Goal: Transaction & Acquisition: Purchase product/service

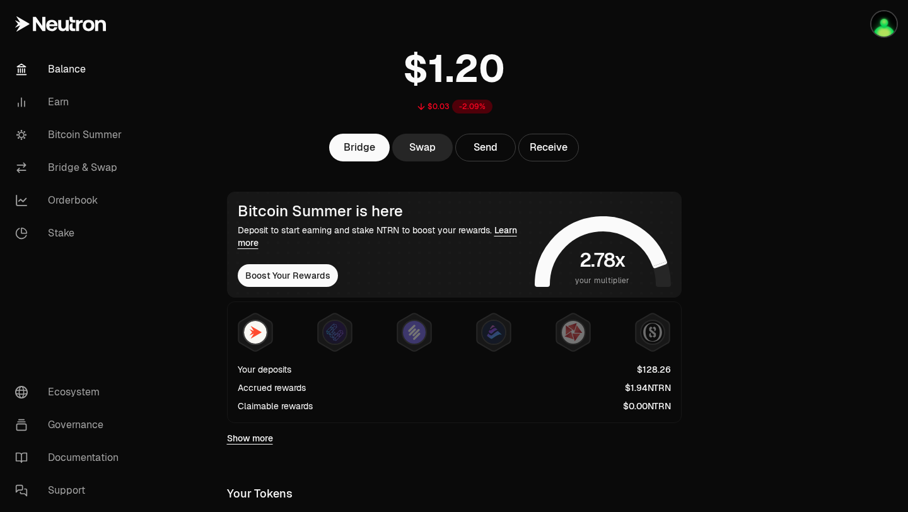
scroll to position [52, 0]
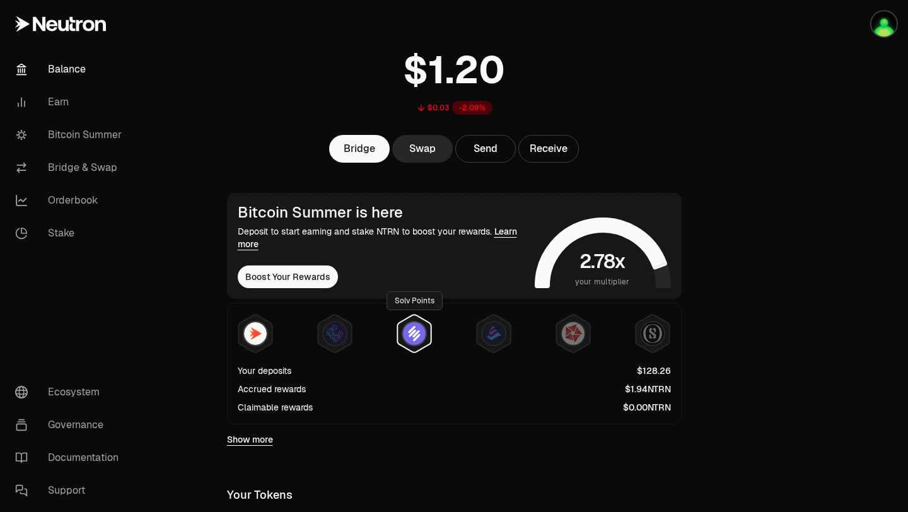
click at [415, 342] on img at bounding box center [414, 333] width 23 height 23
click at [342, 343] on icon at bounding box center [334, 333] width 33 height 38
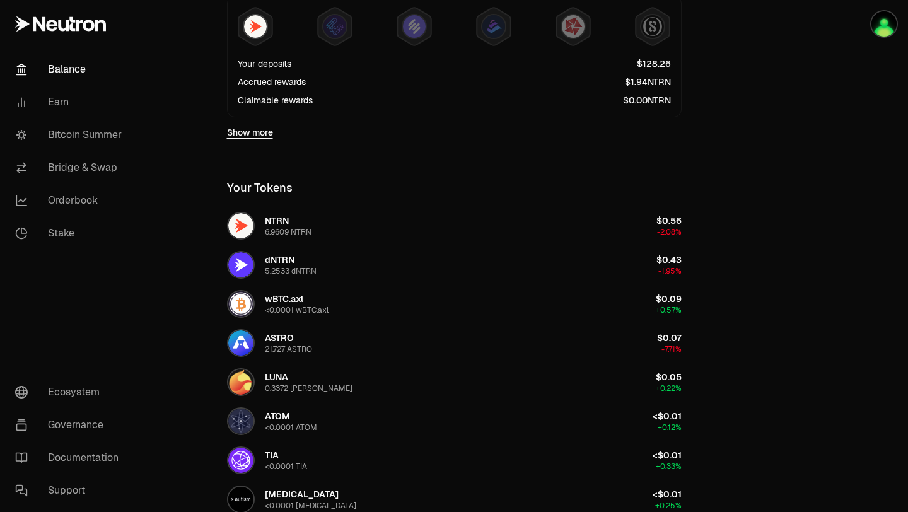
scroll to position [345, 0]
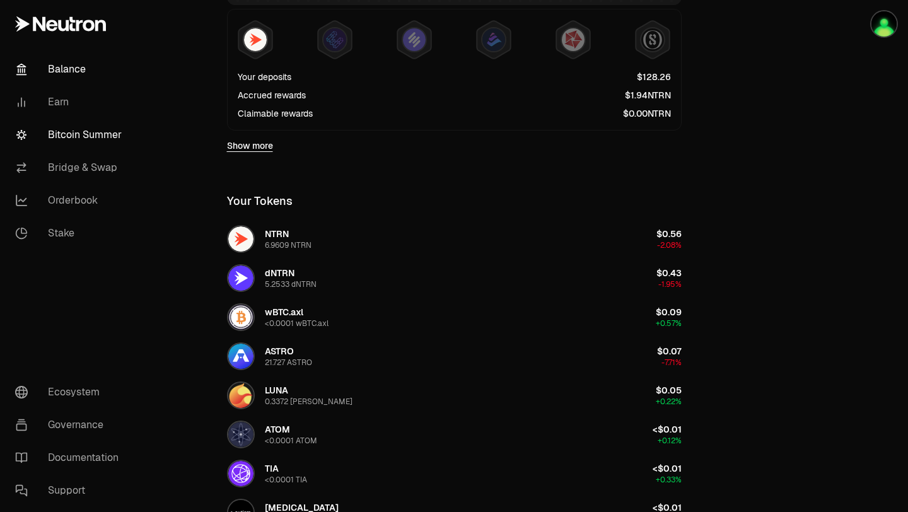
click at [86, 139] on link "Bitcoin Summer" at bounding box center [70, 134] width 131 height 33
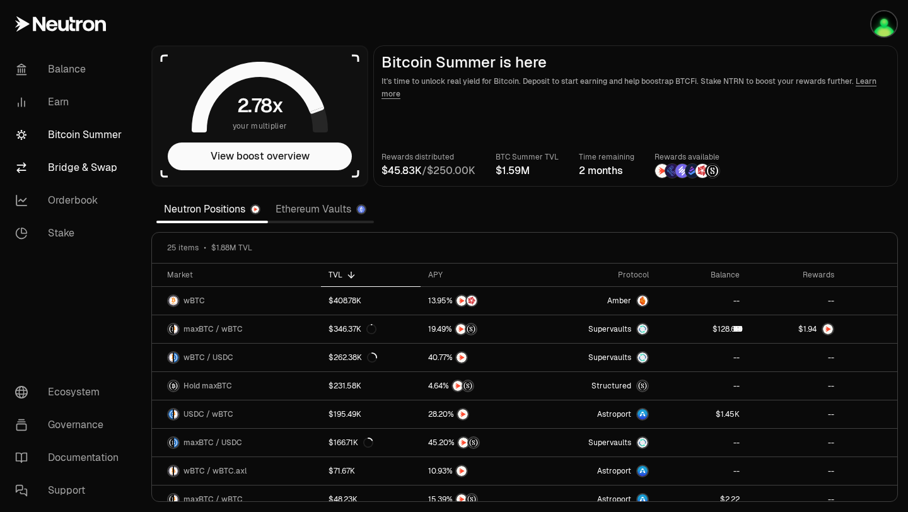
click at [105, 163] on link "Bridge & Swap" at bounding box center [70, 167] width 131 height 33
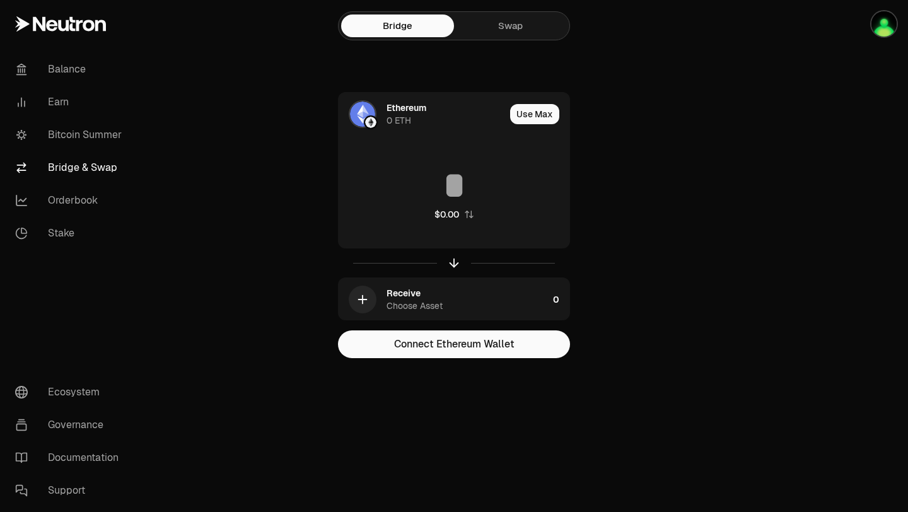
click at [493, 27] on link "Swap" at bounding box center [510, 25] width 113 height 23
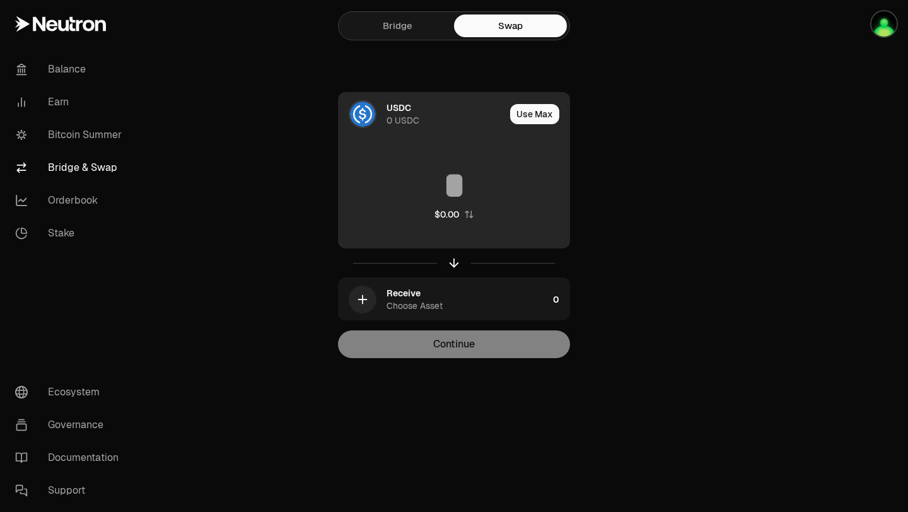
click at [393, 110] on div "USDC" at bounding box center [398, 107] width 25 height 13
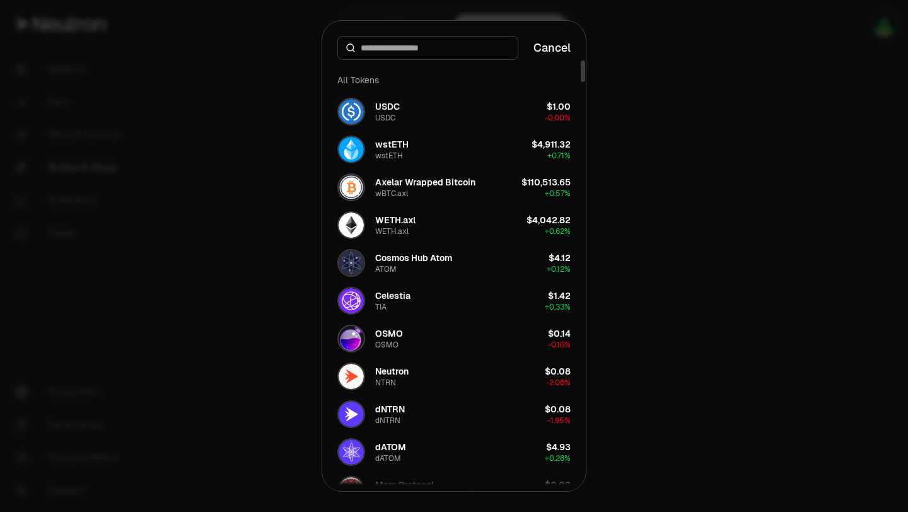
click at [396, 57] on div at bounding box center [427, 48] width 181 height 24
click at [396, 51] on input at bounding box center [434, 48] width 149 height 13
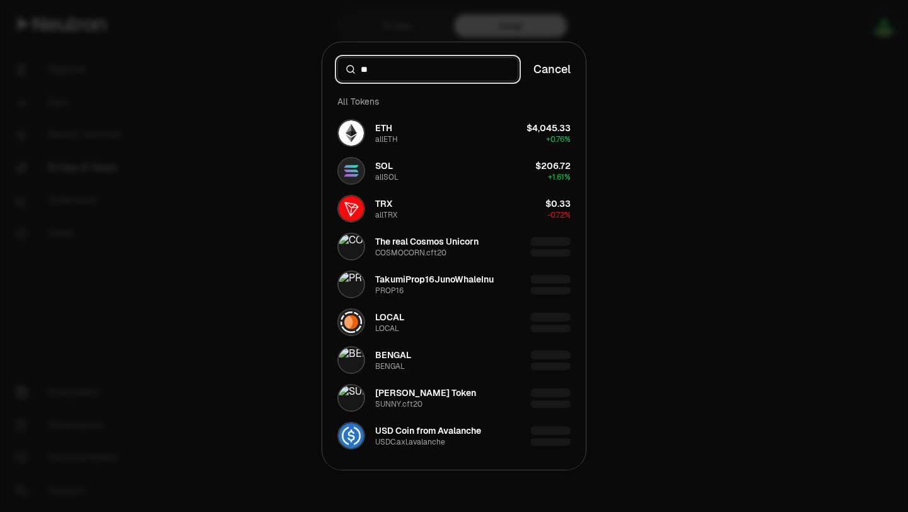
type input "*"
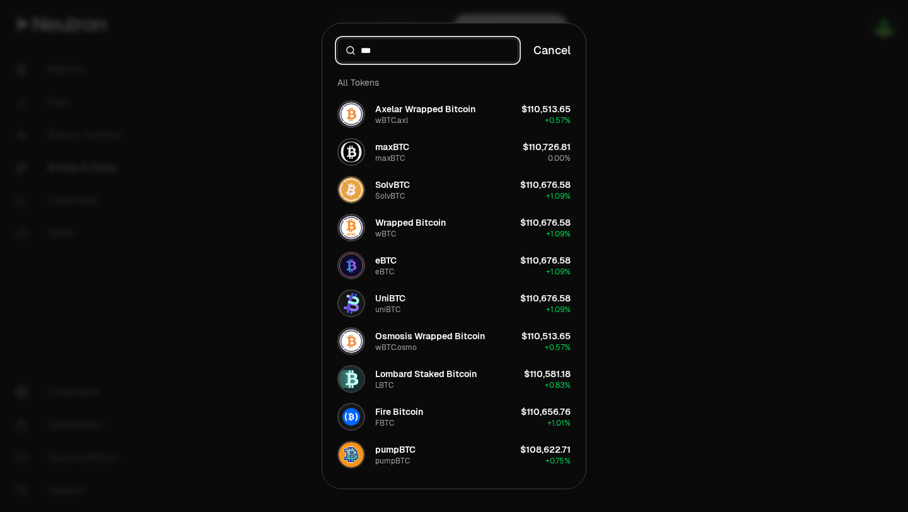
type input "***"
click at [241, 224] on div at bounding box center [454, 256] width 908 height 512
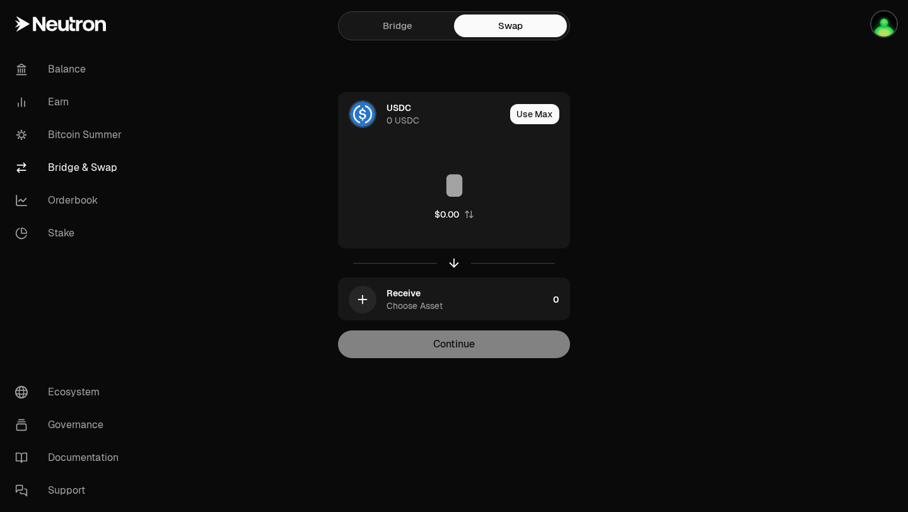
click at [395, 18] on link "Bridge" at bounding box center [397, 25] width 113 height 23
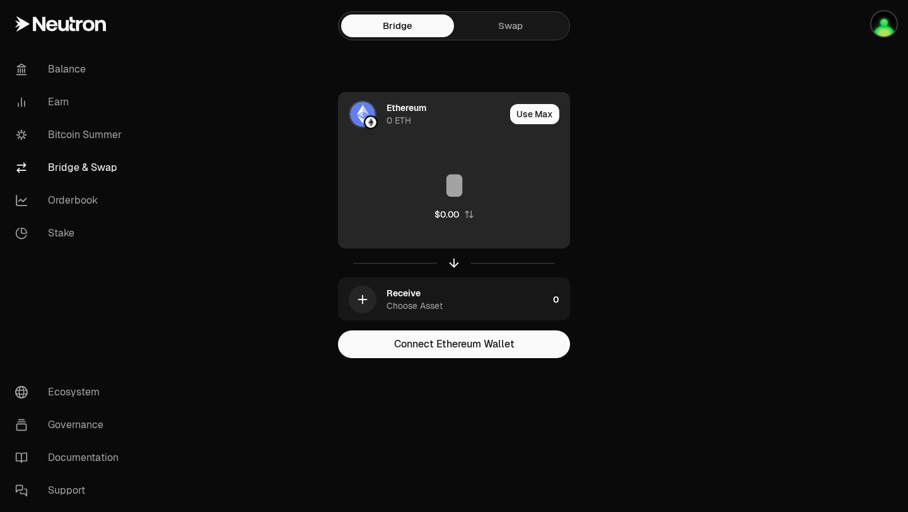
click at [372, 113] on img at bounding box center [362, 113] width 25 height 25
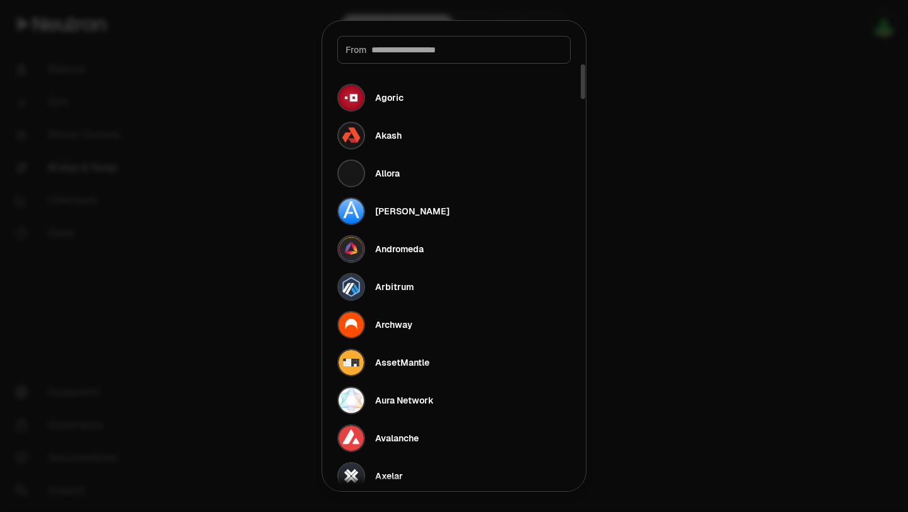
click at [395, 49] on input at bounding box center [466, 49] width 191 height 13
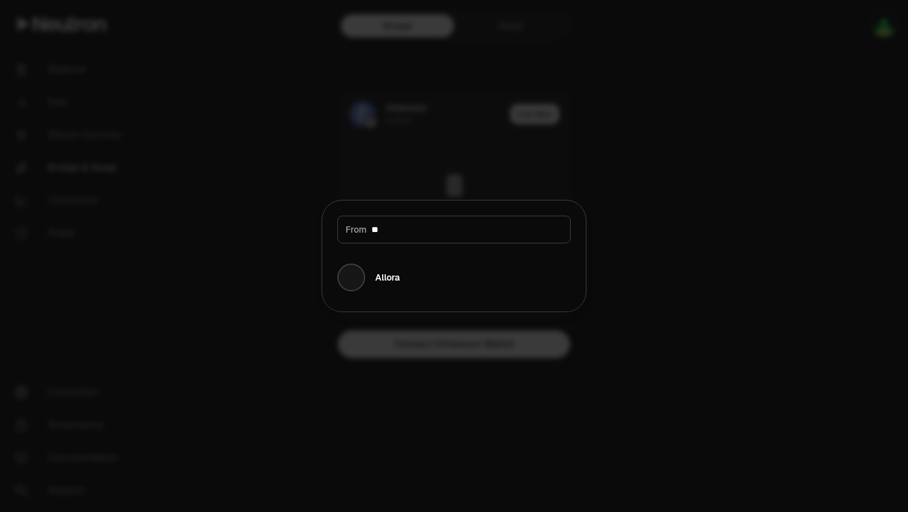
type input "*"
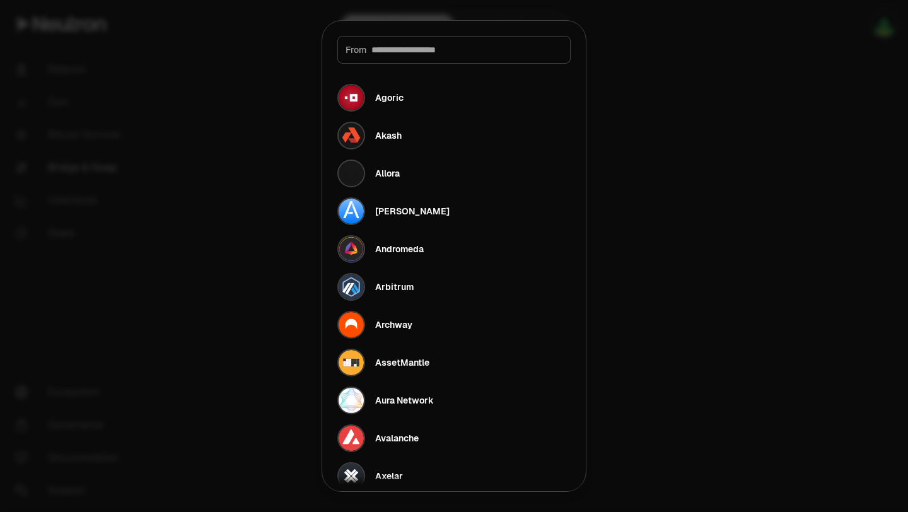
type input "*"
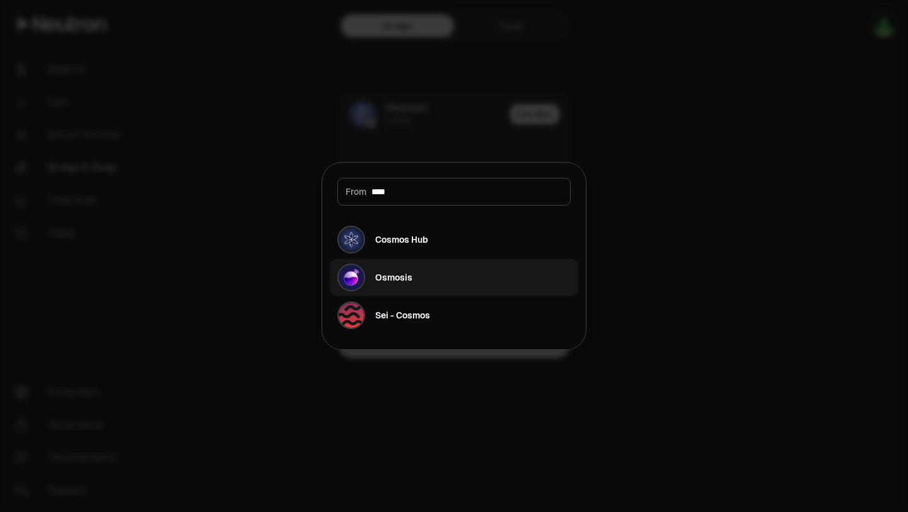
type input "****"
click at [394, 280] on div "Osmosis" at bounding box center [393, 277] width 37 height 13
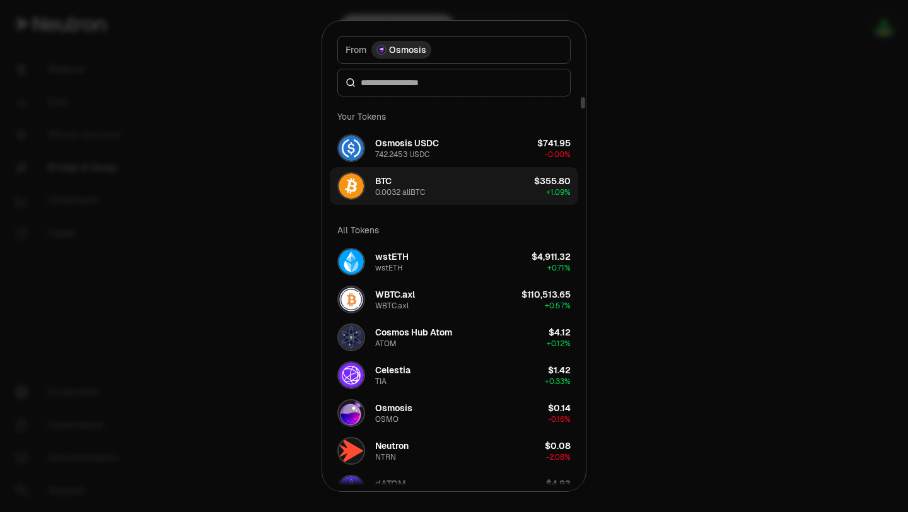
click at [406, 184] on div "BTC 0.0032 allBTC" at bounding box center [400, 186] width 50 height 23
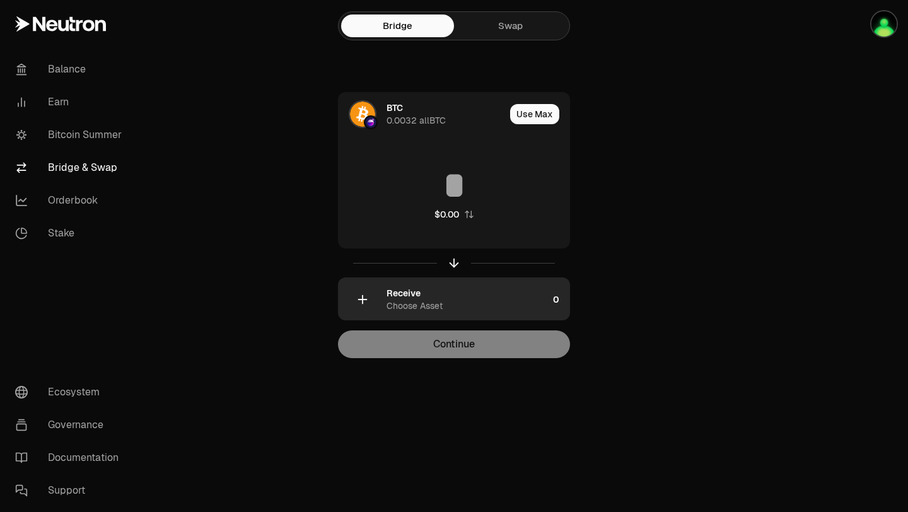
click at [407, 295] on div "Receive" at bounding box center [403, 293] width 34 height 13
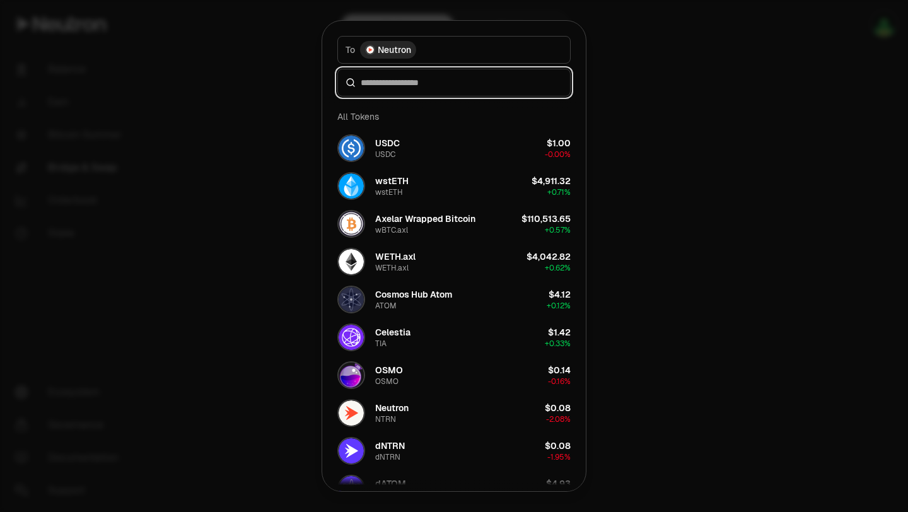
click at [429, 86] on input at bounding box center [461, 82] width 202 height 13
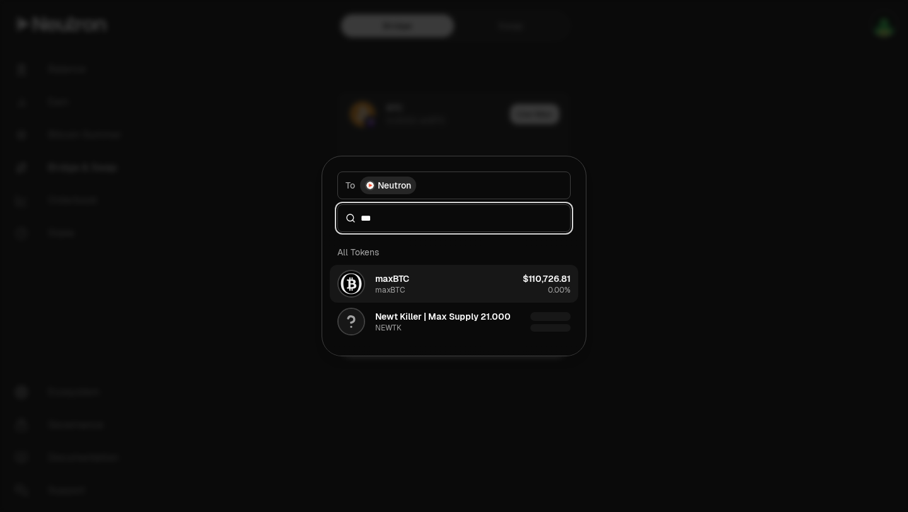
type input "***"
click at [415, 285] on button "maxBTC maxBTC $110,726.81 0.00%" at bounding box center [454, 284] width 248 height 38
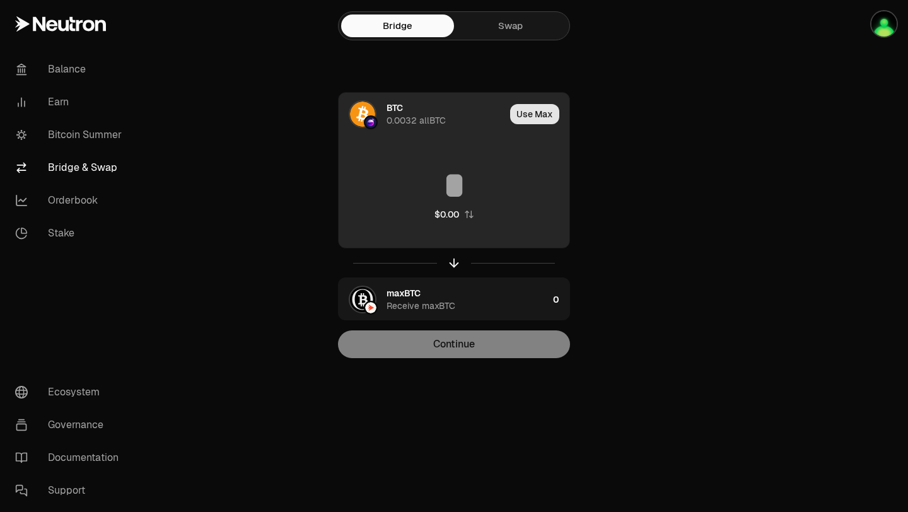
click at [529, 113] on button "Use Max" at bounding box center [534, 114] width 49 height 20
type input "**********"
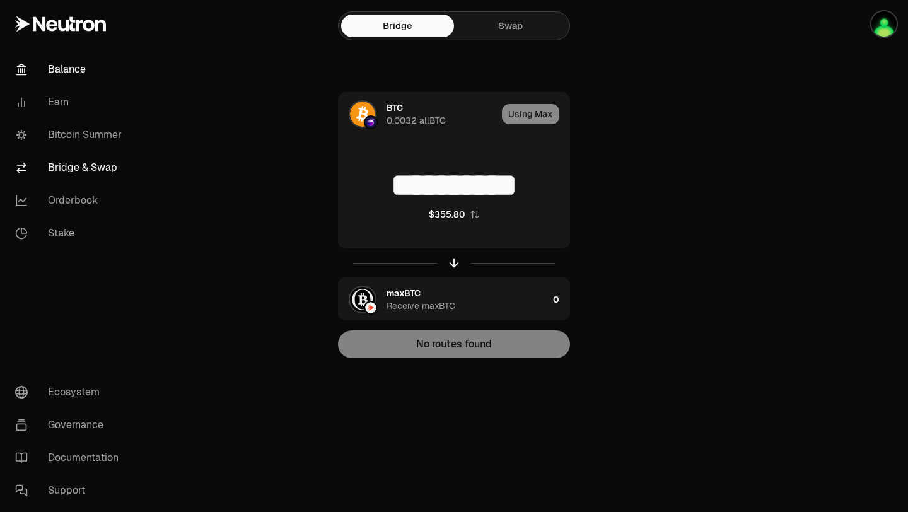
click at [83, 72] on link "Balance" at bounding box center [70, 69] width 131 height 33
